Goal: Check status

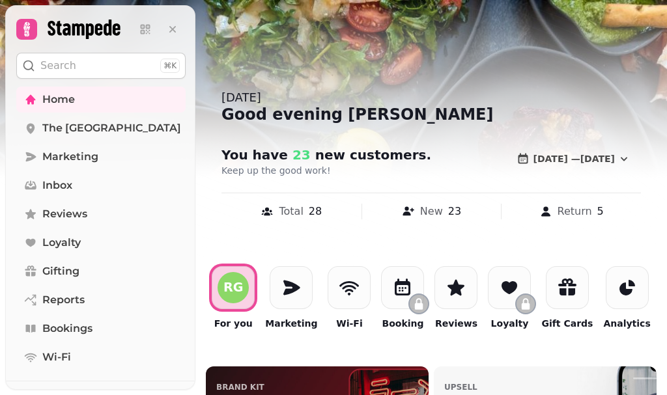
drag, startPoint x: 68, startPoint y: 215, endPoint x: 297, endPoint y: 0, distance: 314.0
click at [68, 215] on span "Reviews" at bounding box center [64, 214] width 45 height 16
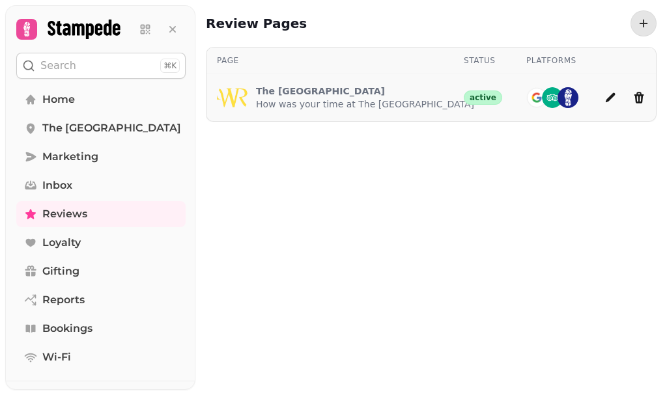
click at [357, 98] on p "How was your time at The [GEOGRAPHIC_DATA]" at bounding box center [365, 104] width 218 height 13
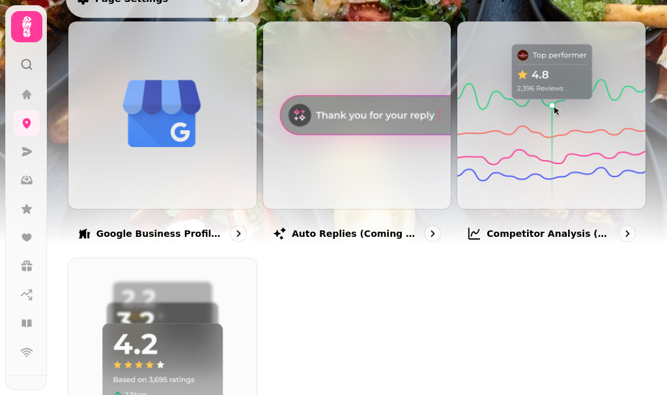
scroll to position [10, 0]
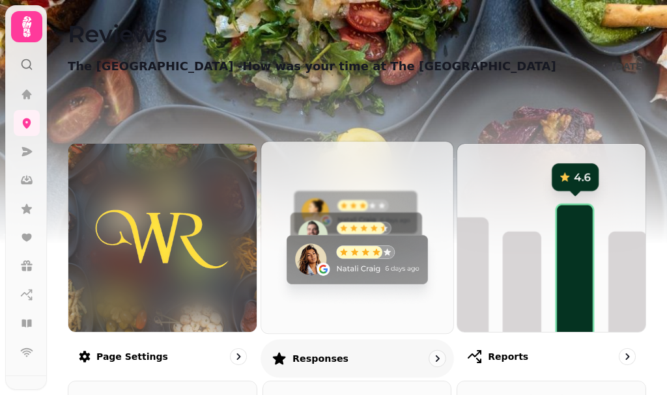
click at [366, 231] on img at bounding box center [356, 237] width 211 height 211
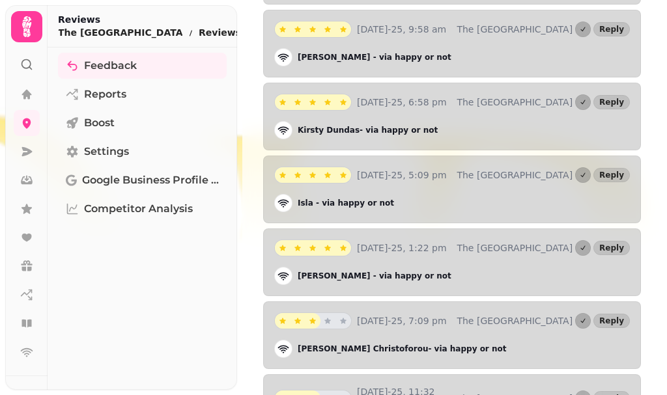
scroll to position [2186, 0]
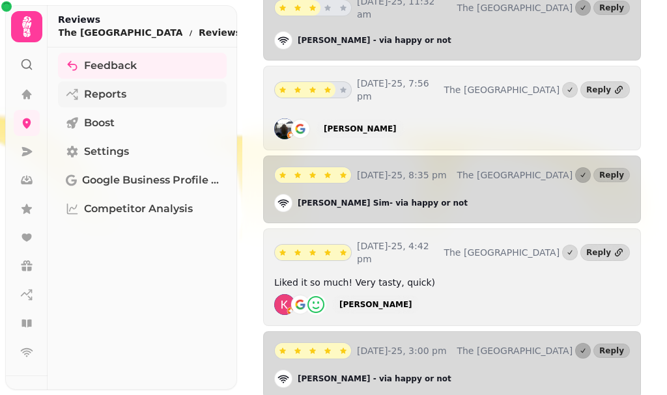
click at [113, 92] on span "Reports" at bounding box center [105, 95] width 42 height 16
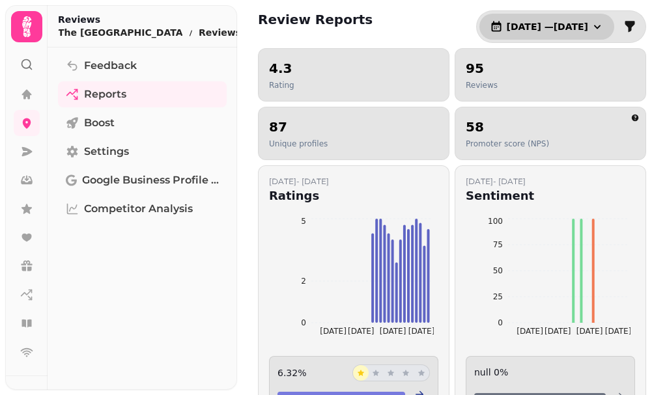
click at [585, 34] on button "[DATE] — [DATE]" at bounding box center [546, 27] width 135 height 26
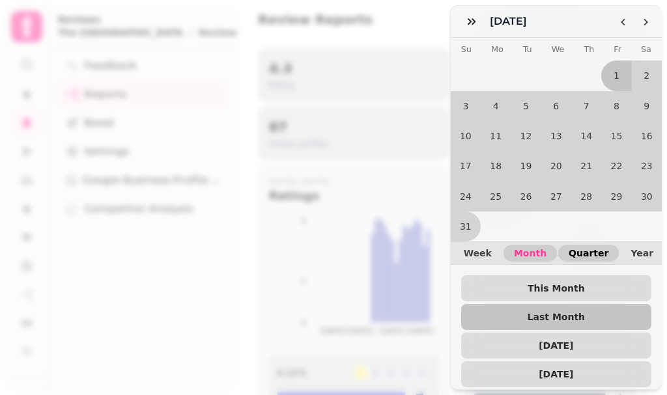
click at [572, 249] on span "Quarter" at bounding box center [588, 253] width 40 height 9
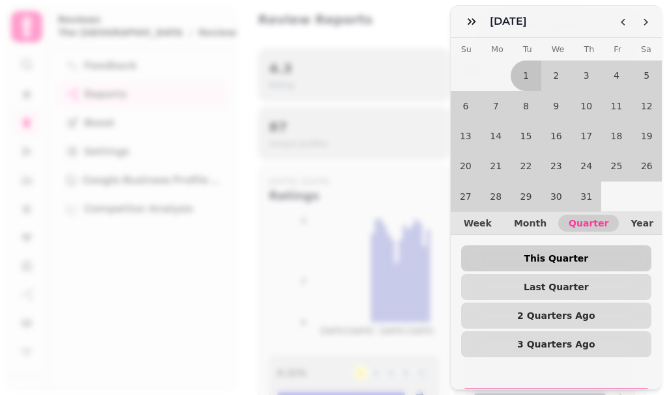
click at [536, 254] on span "This Quarter" at bounding box center [555, 258] width 169 height 9
click at [570, 254] on span "This Quarter" at bounding box center [555, 258] width 169 height 9
